Goal: Task Accomplishment & Management: Use online tool/utility

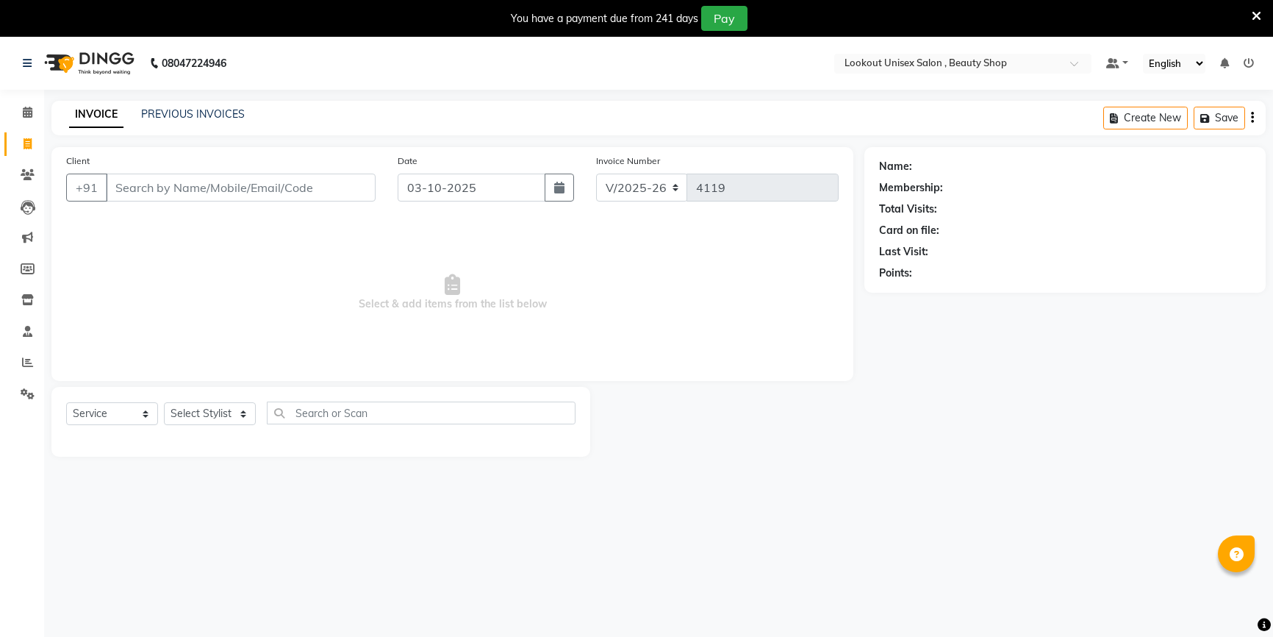
select select "7658"
select select "service"
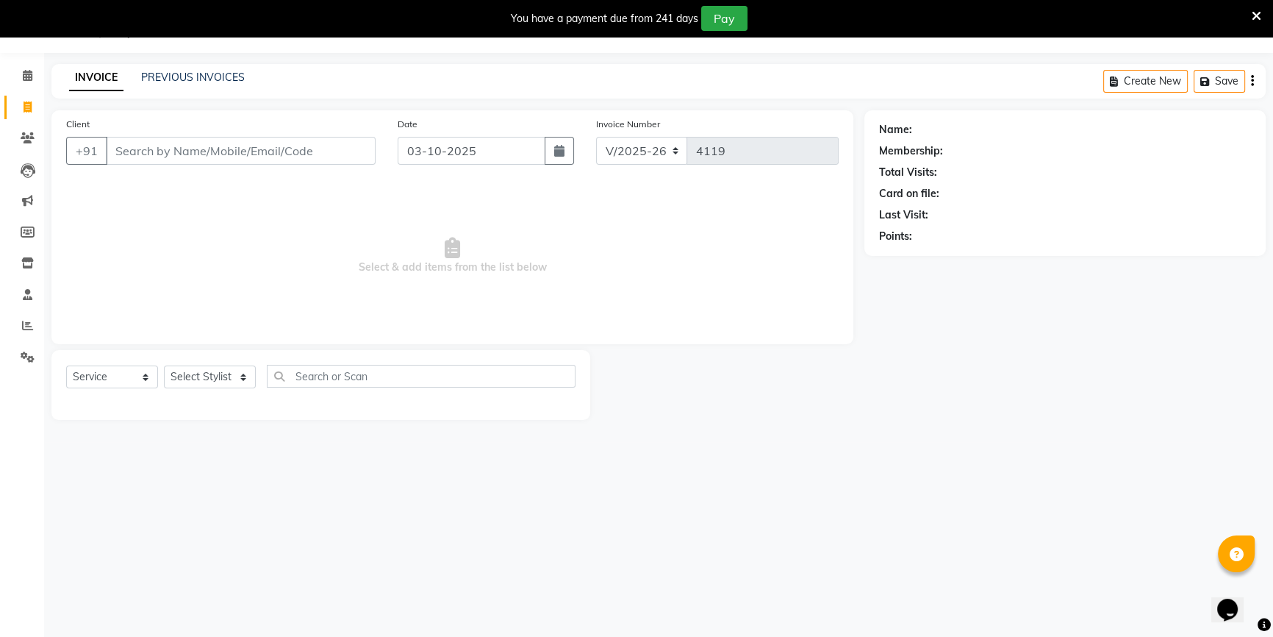
select select "68259"
click at [164, 365] on select "Select Stylist Abid Arti CHANDANI Dhaval Sir Disha Hussain Indrajeet Jyoti Mahe…" at bounding box center [210, 376] width 92 height 23
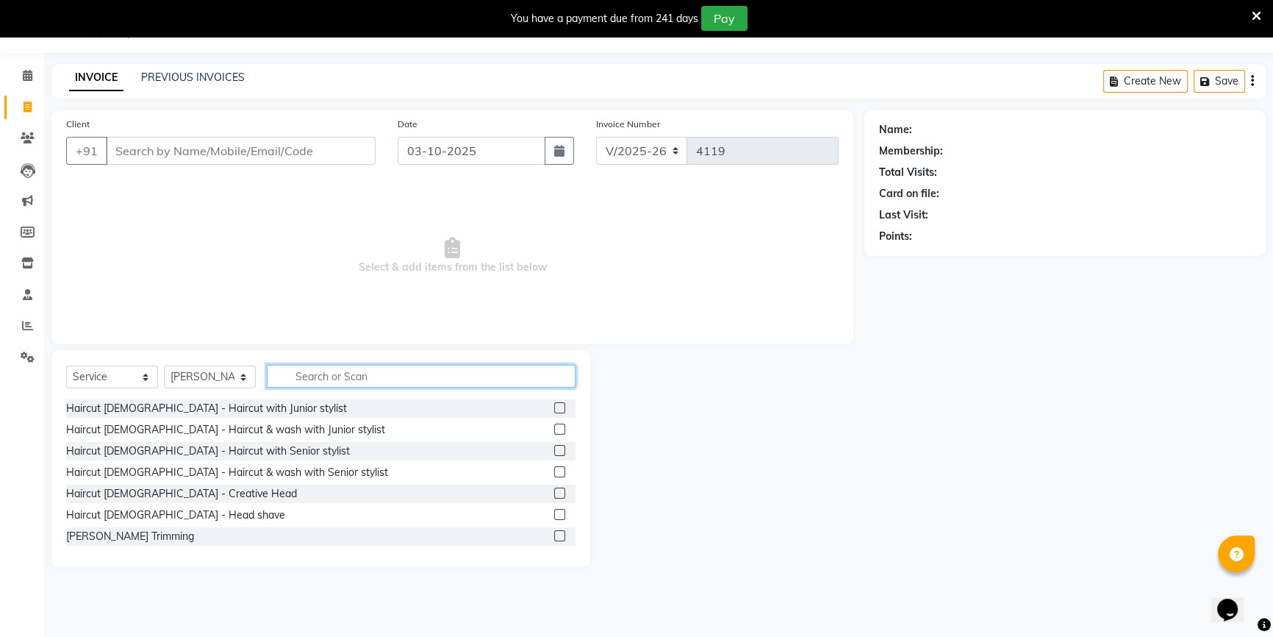
drag, startPoint x: 318, startPoint y: 367, endPoint x: 307, endPoint y: 379, distance: 15.6
click at [314, 371] on input "text" at bounding box center [421, 376] width 309 height 23
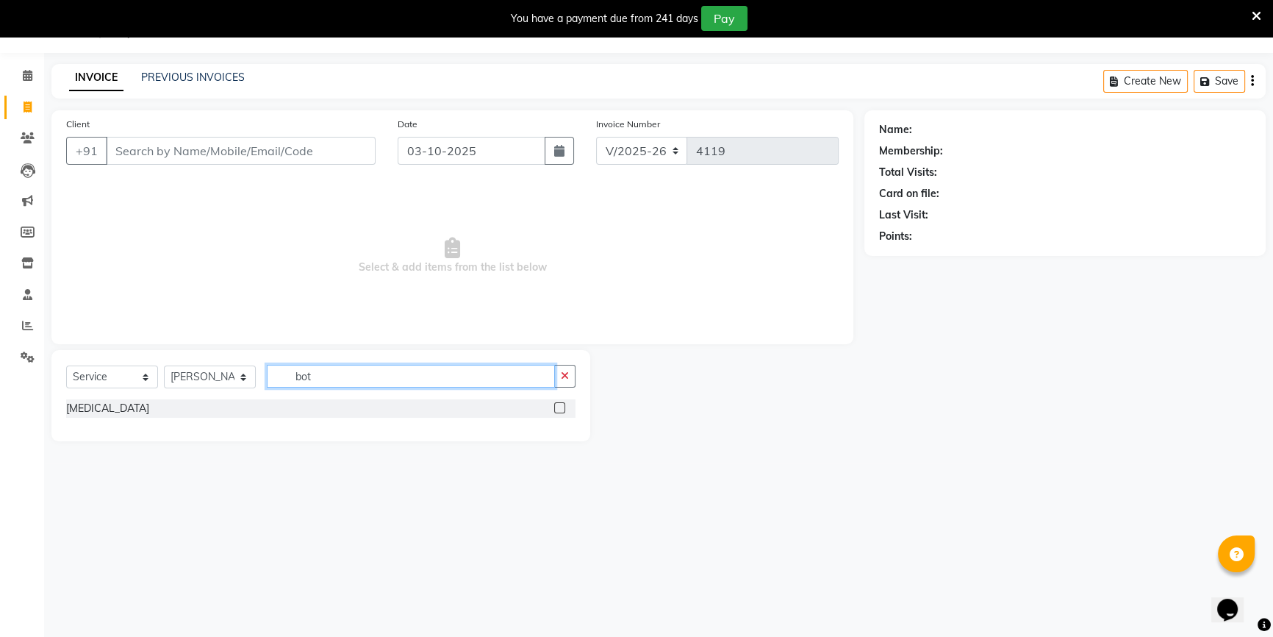
type input "bot"
click at [292, 407] on div "Botox" at bounding box center [321, 408] width 510 height 18
click at [71, 412] on div "Botox" at bounding box center [107, 408] width 83 height 15
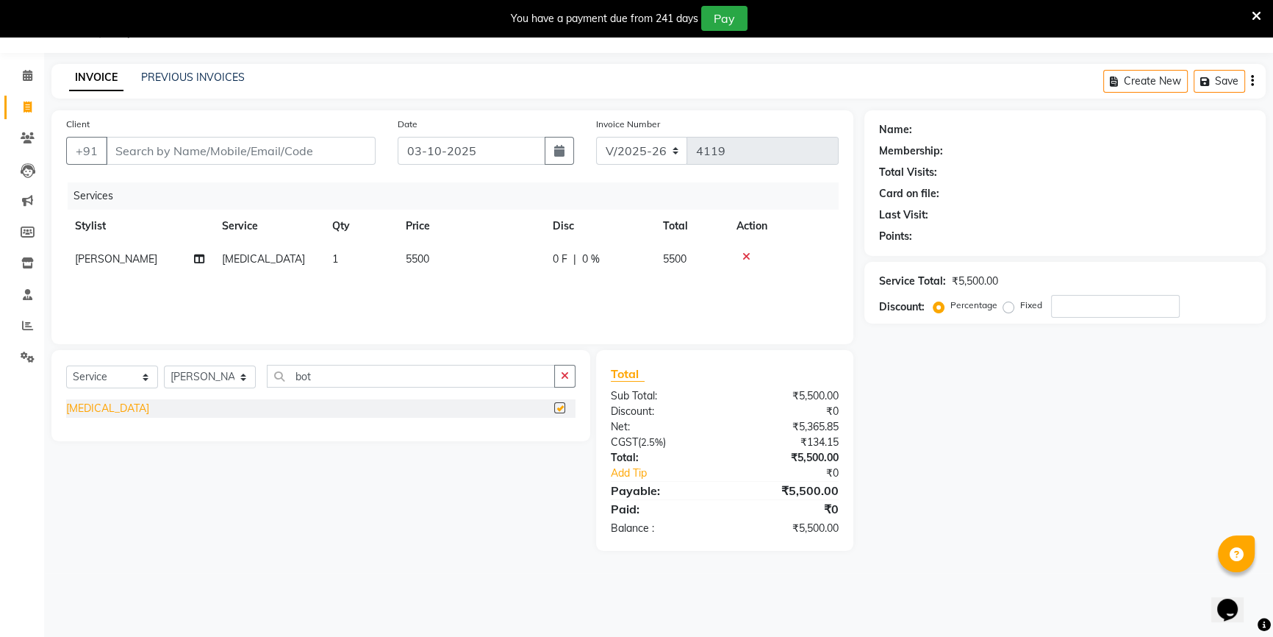
checkbox input "false"
click at [571, 381] on button "button" at bounding box center [564, 376] width 21 height 23
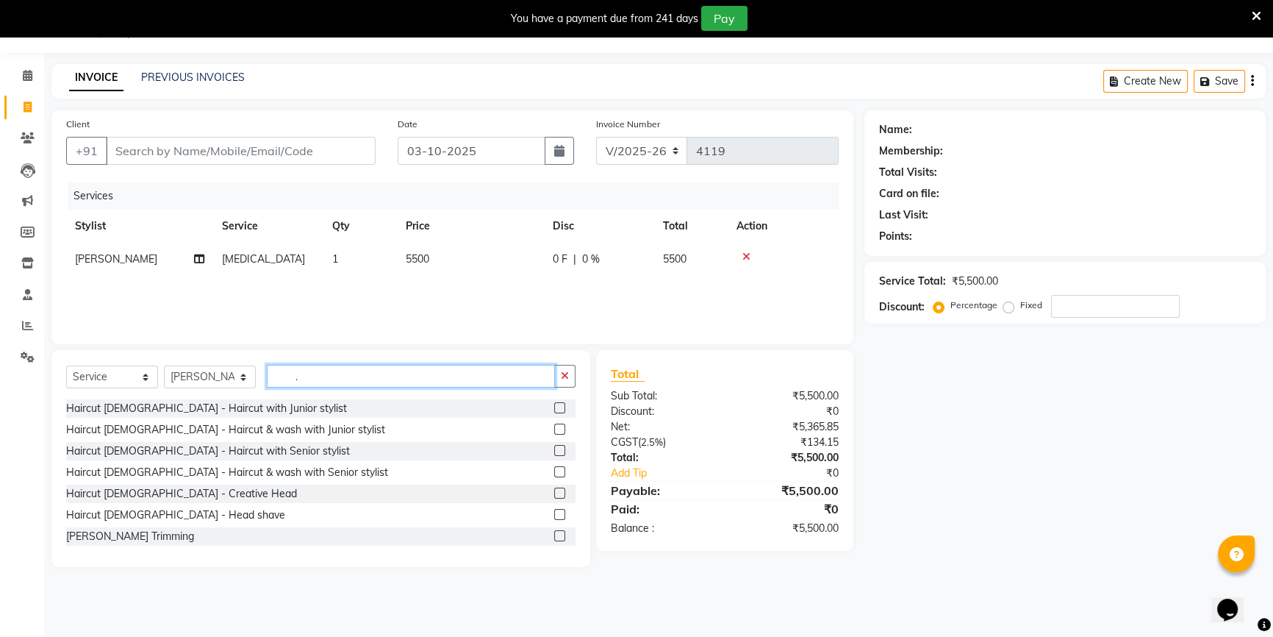
type input "."
click at [749, 257] on icon at bounding box center [747, 256] width 8 height 10
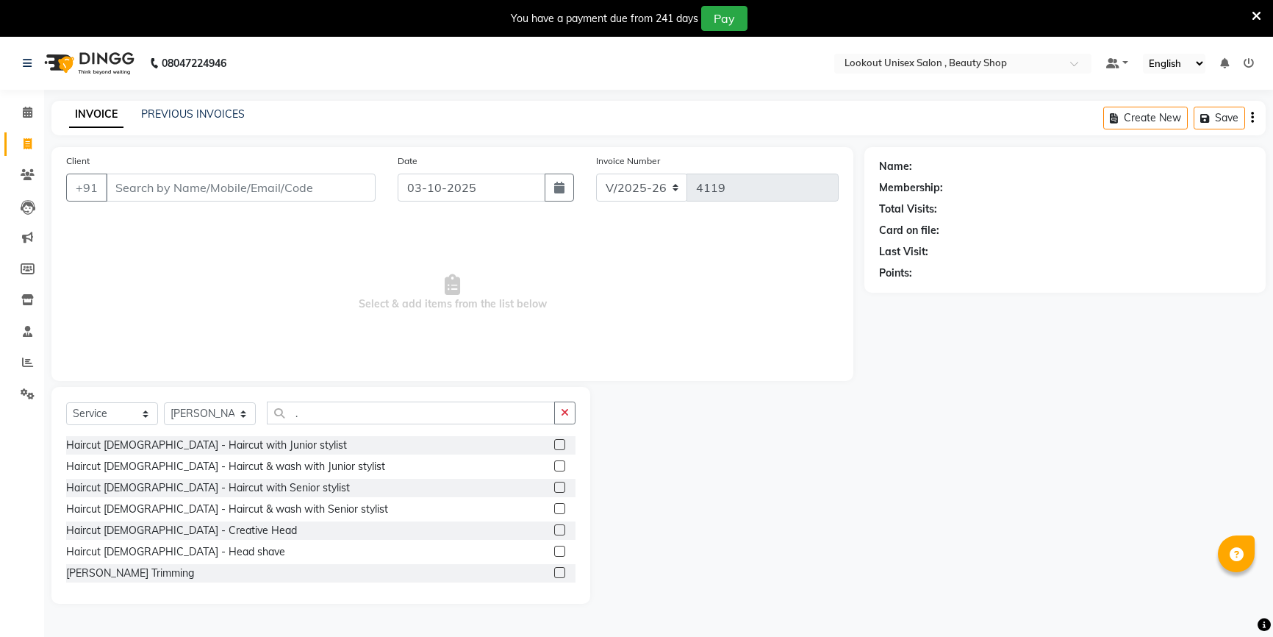
select select "7658"
select select "service"
select select "68259"
